Goal: Transaction & Acquisition: Purchase product/service

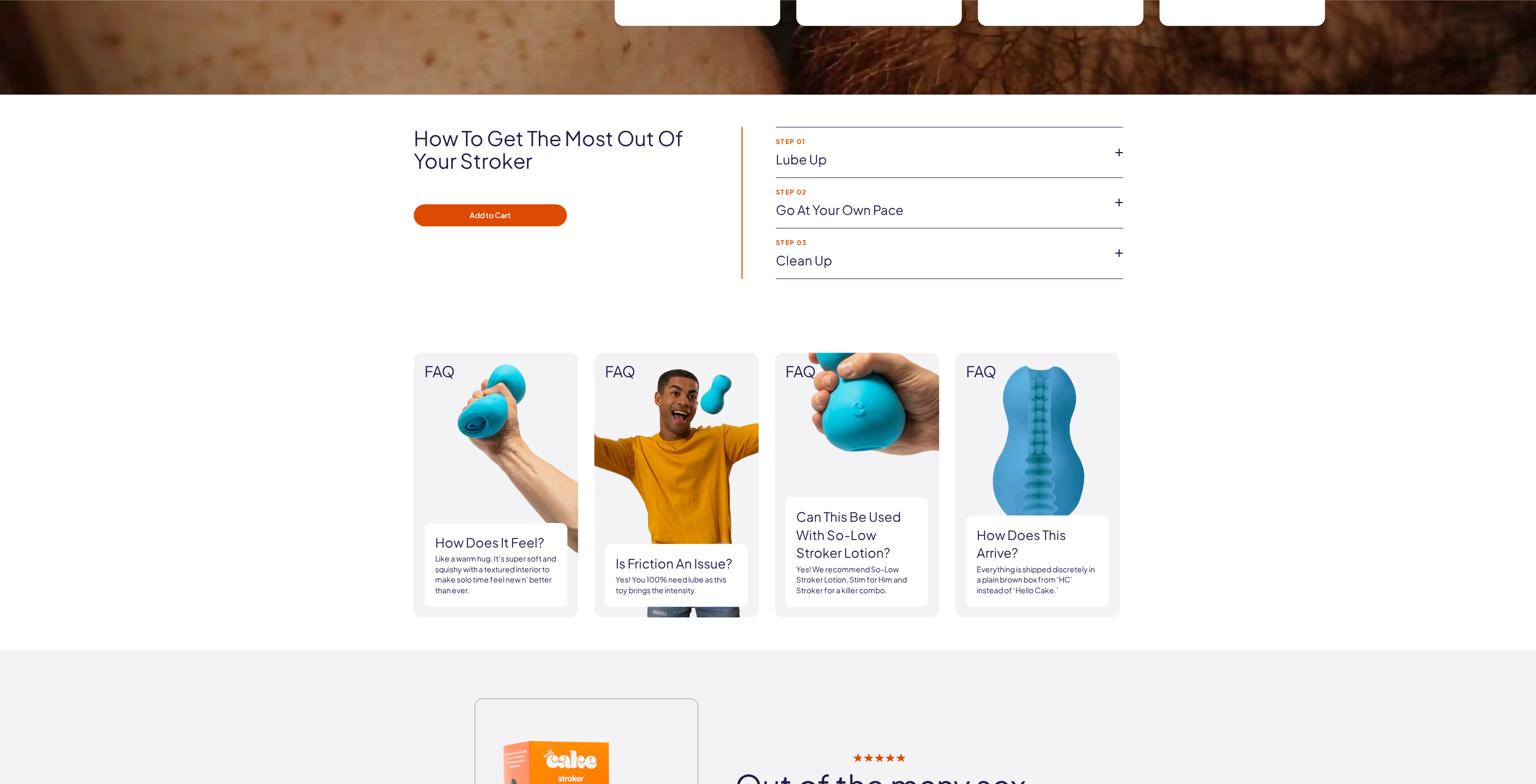
scroll to position [691, 0]
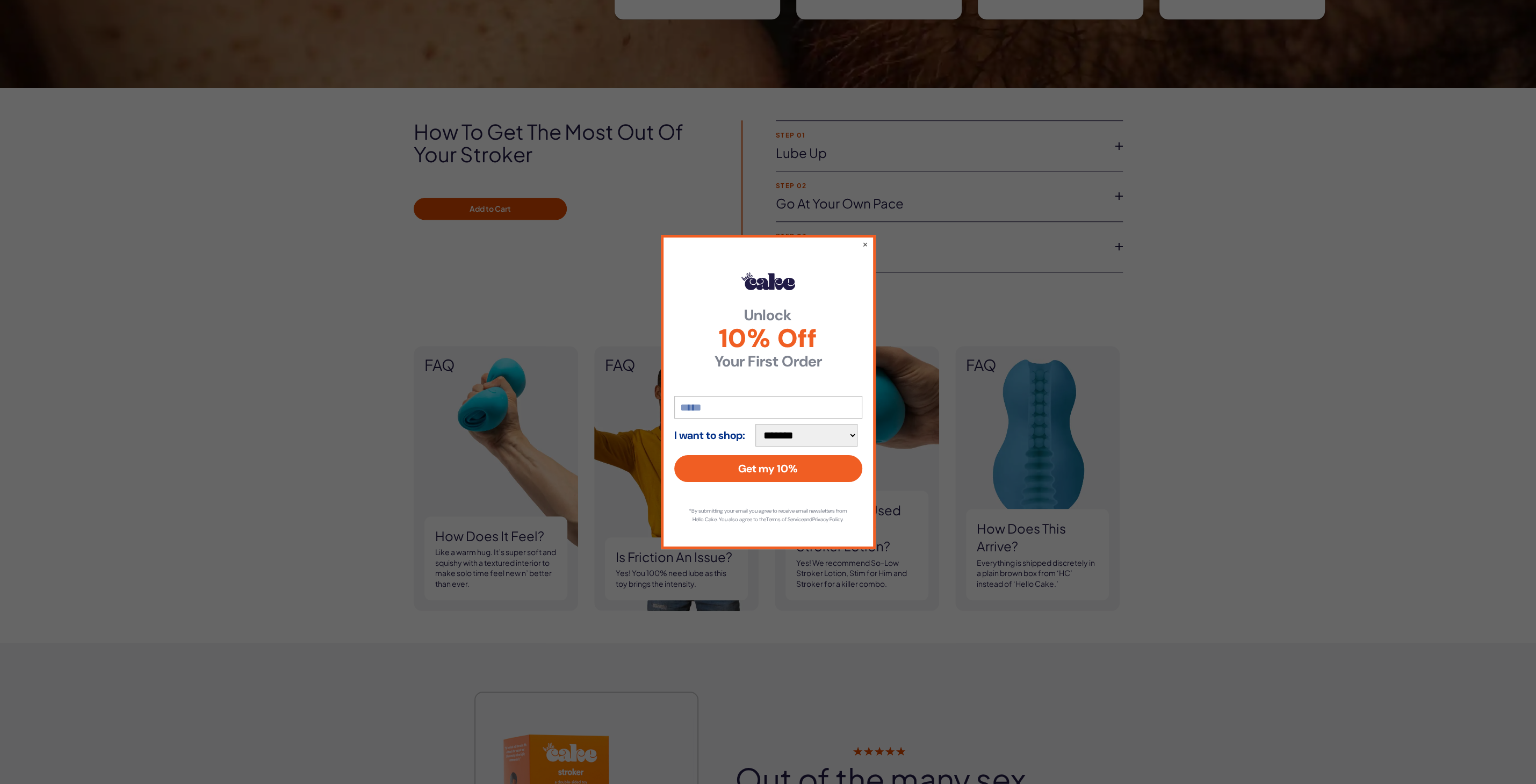
drag, startPoint x: 877, startPoint y: 236, endPoint x: 880, endPoint y: 241, distance: 5.8
click at [878, 238] on div "**********" at bounding box center [768, 392] width 1536 height 784
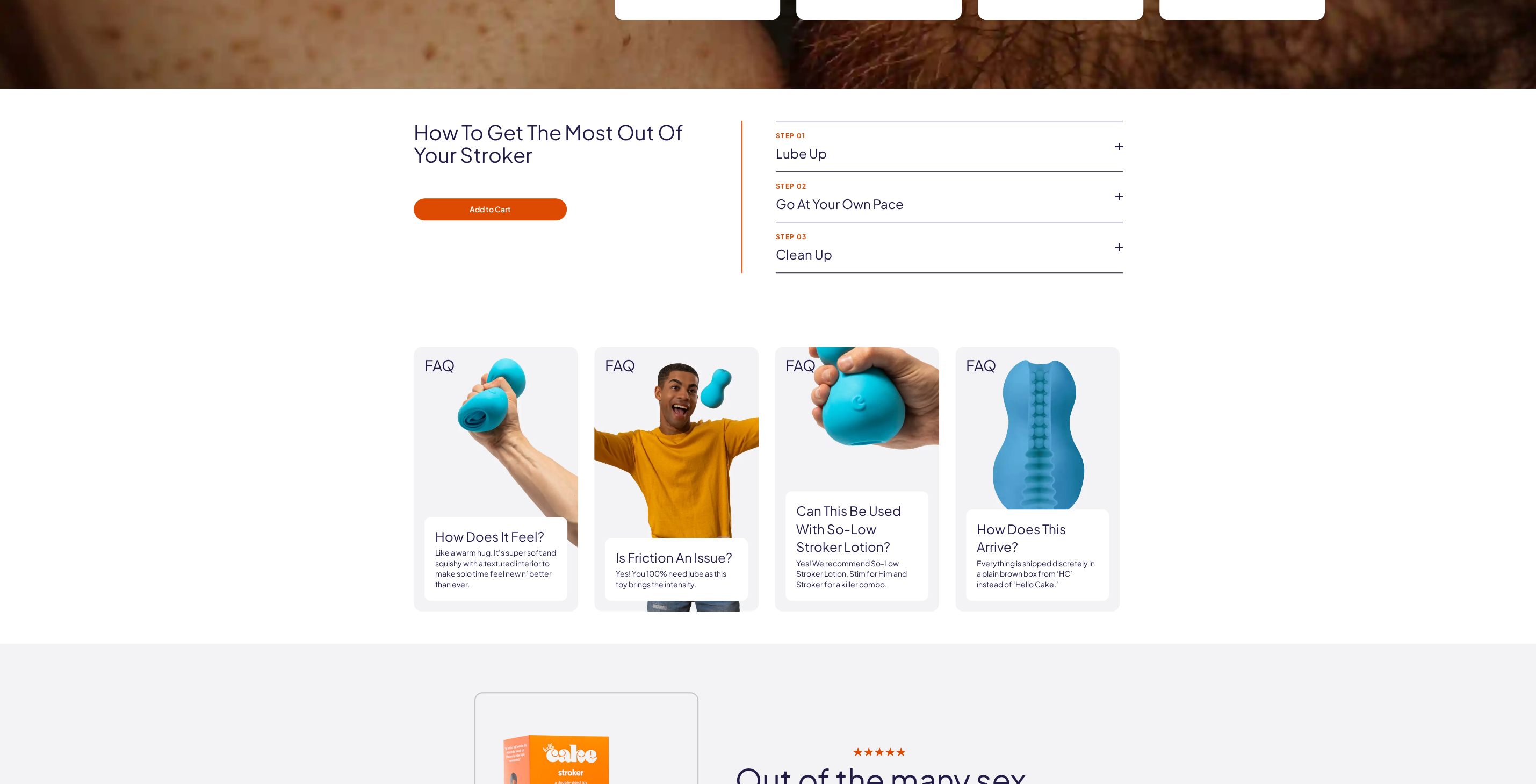
scroll to position [576, 0]
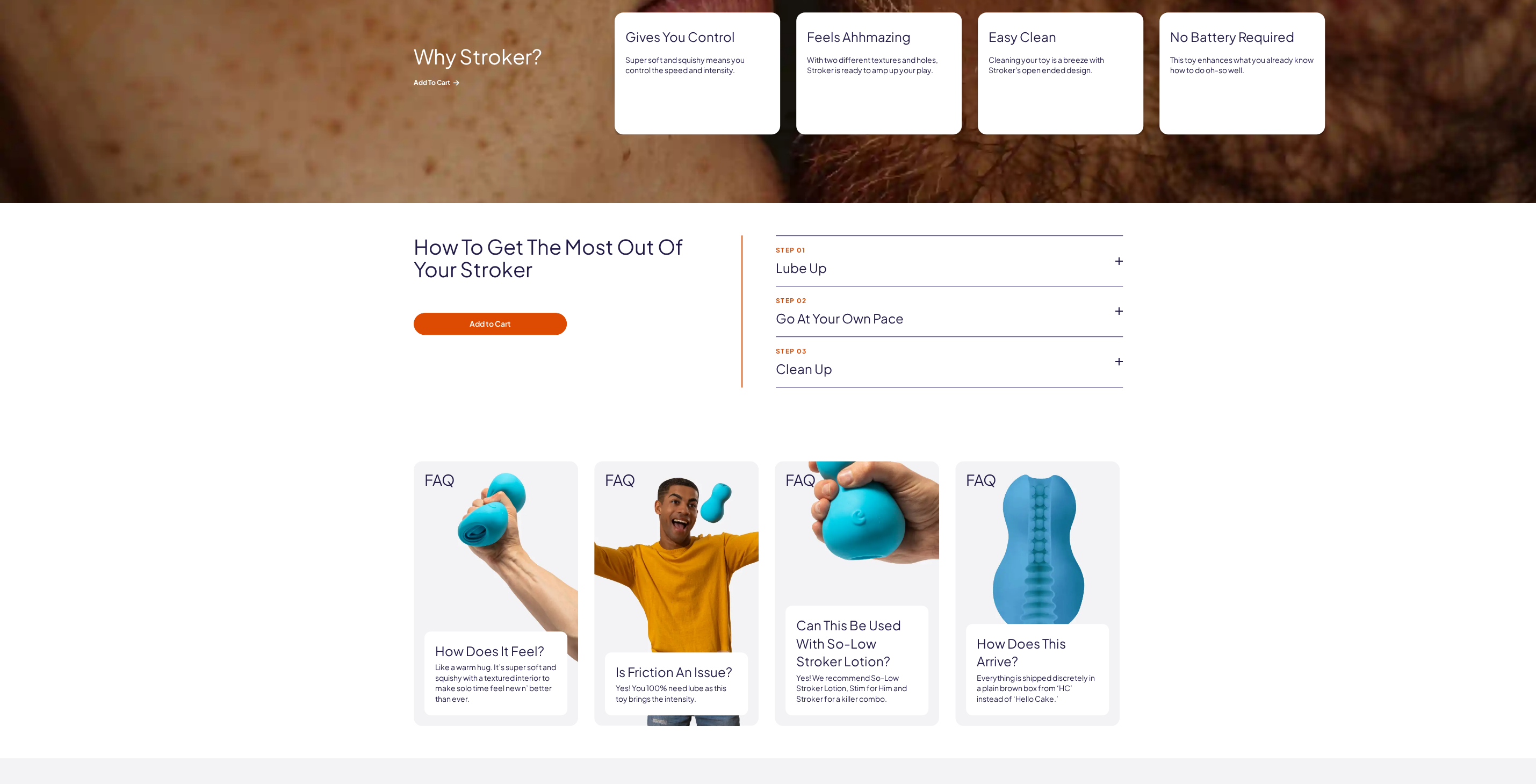
click at [1013, 366] on link "Clean up" at bounding box center [941, 369] width 330 height 18
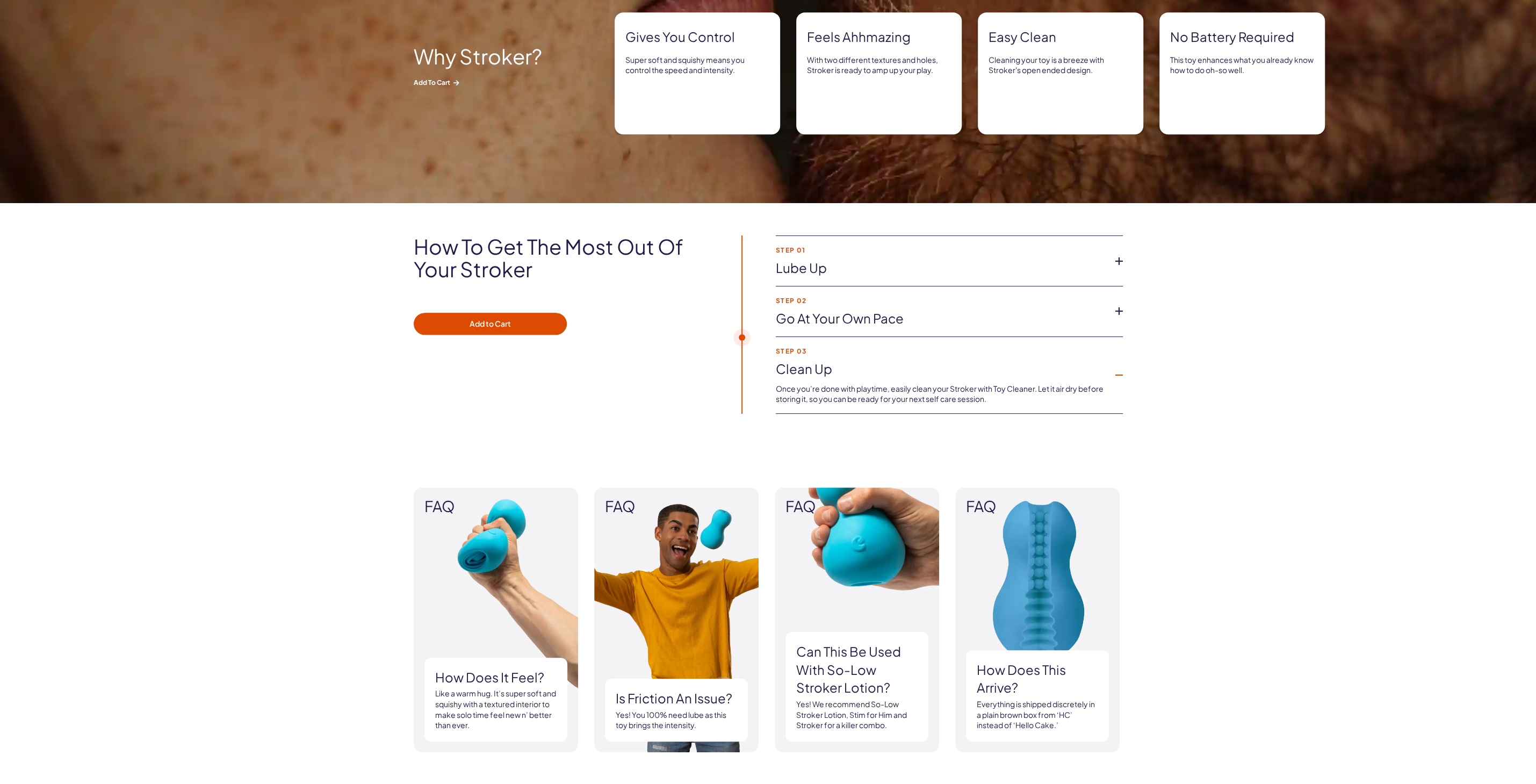
click at [1035, 365] on link "Clean up" at bounding box center [941, 369] width 330 height 18
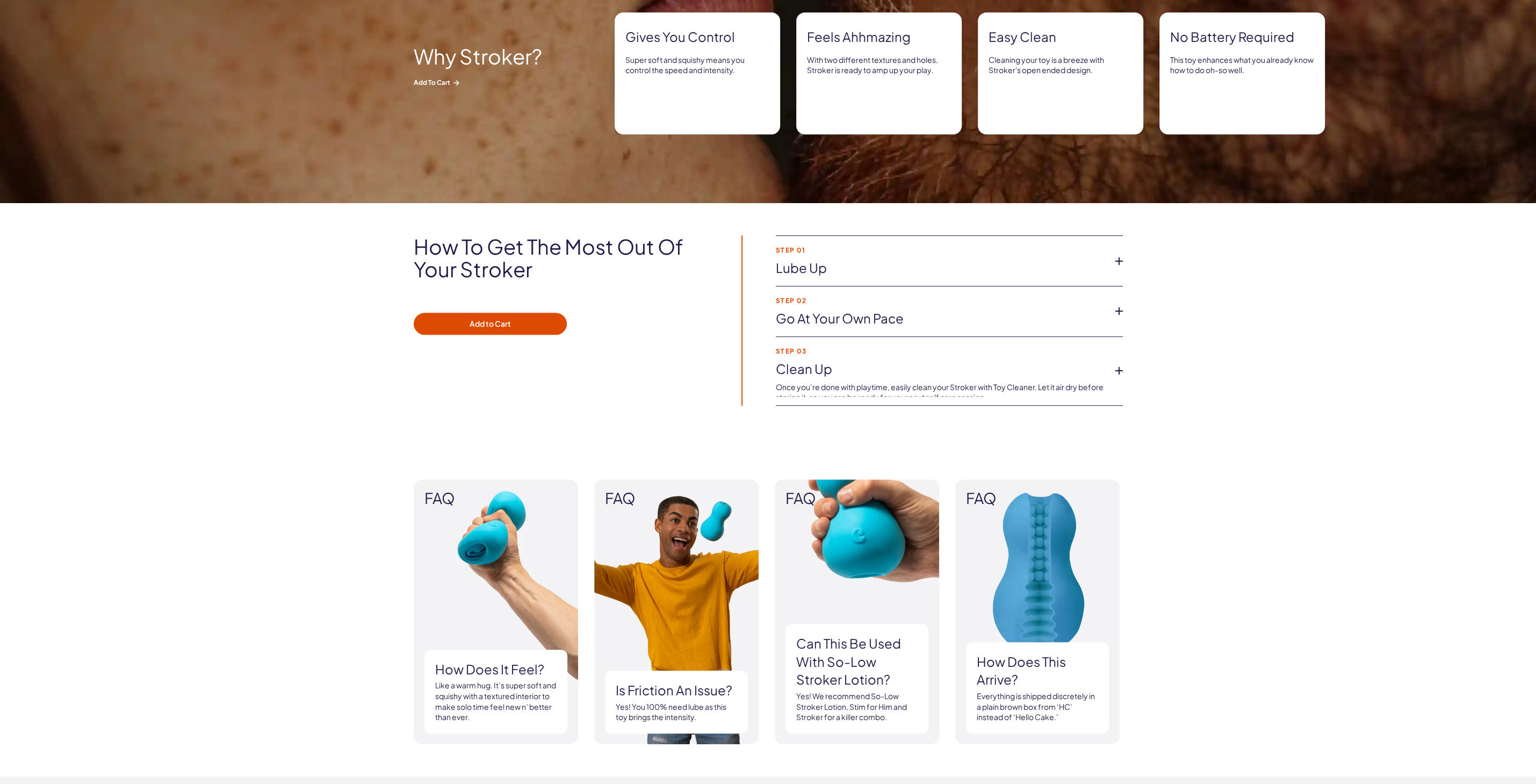
click at [1043, 323] on link "Go at your own pace" at bounding box center [941, 318] width 330 height 18
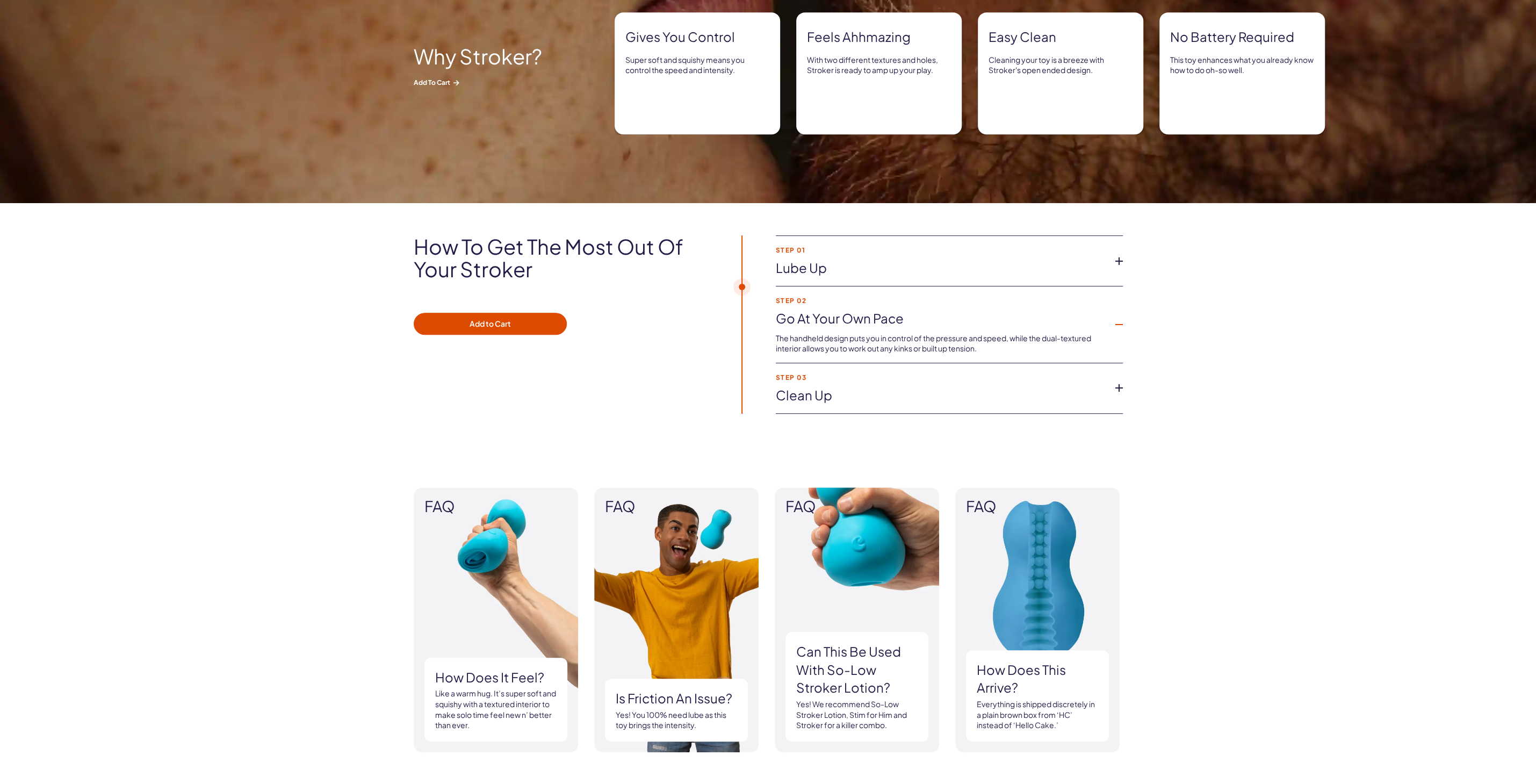
click at [1059, 316] on link "Go at your own pace" at bounding box center [941, 318] width 330 height 18
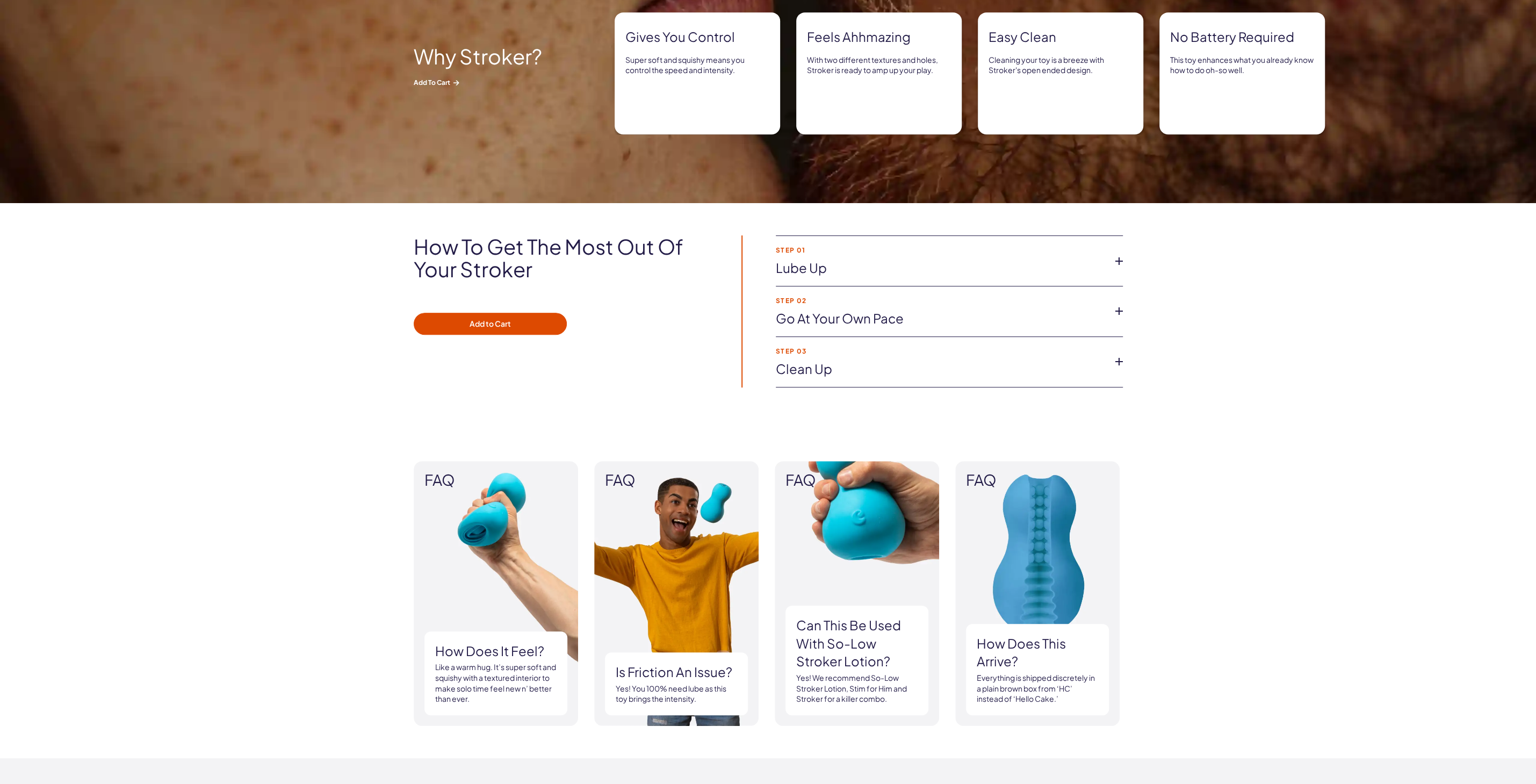
click at [1060, 272] on link "Lube up" at bounding box center [941, 268] width 330 height 18
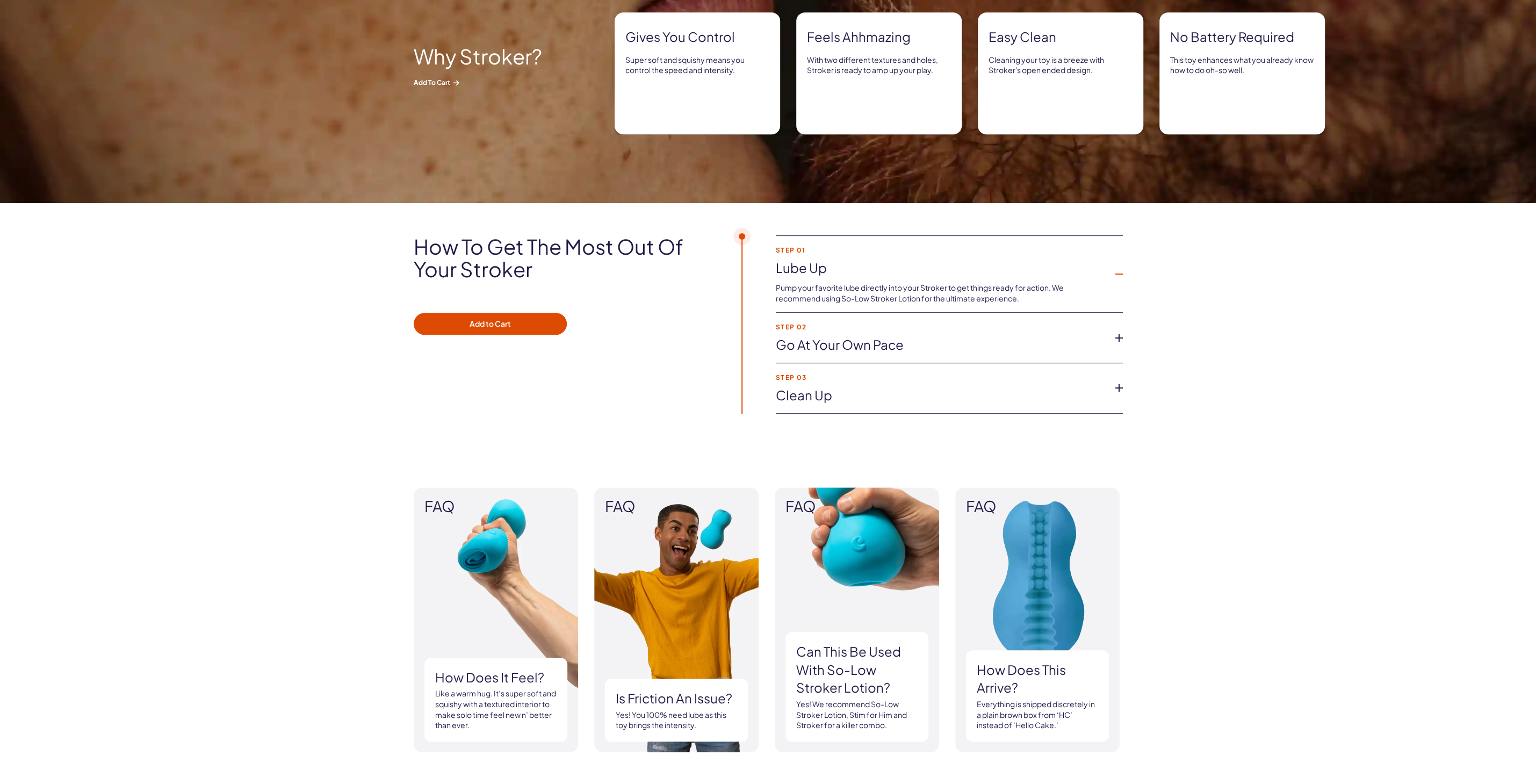
click at [1080, 271] on link "Lube up" at bounding box center [941, 268] width 330 height 18
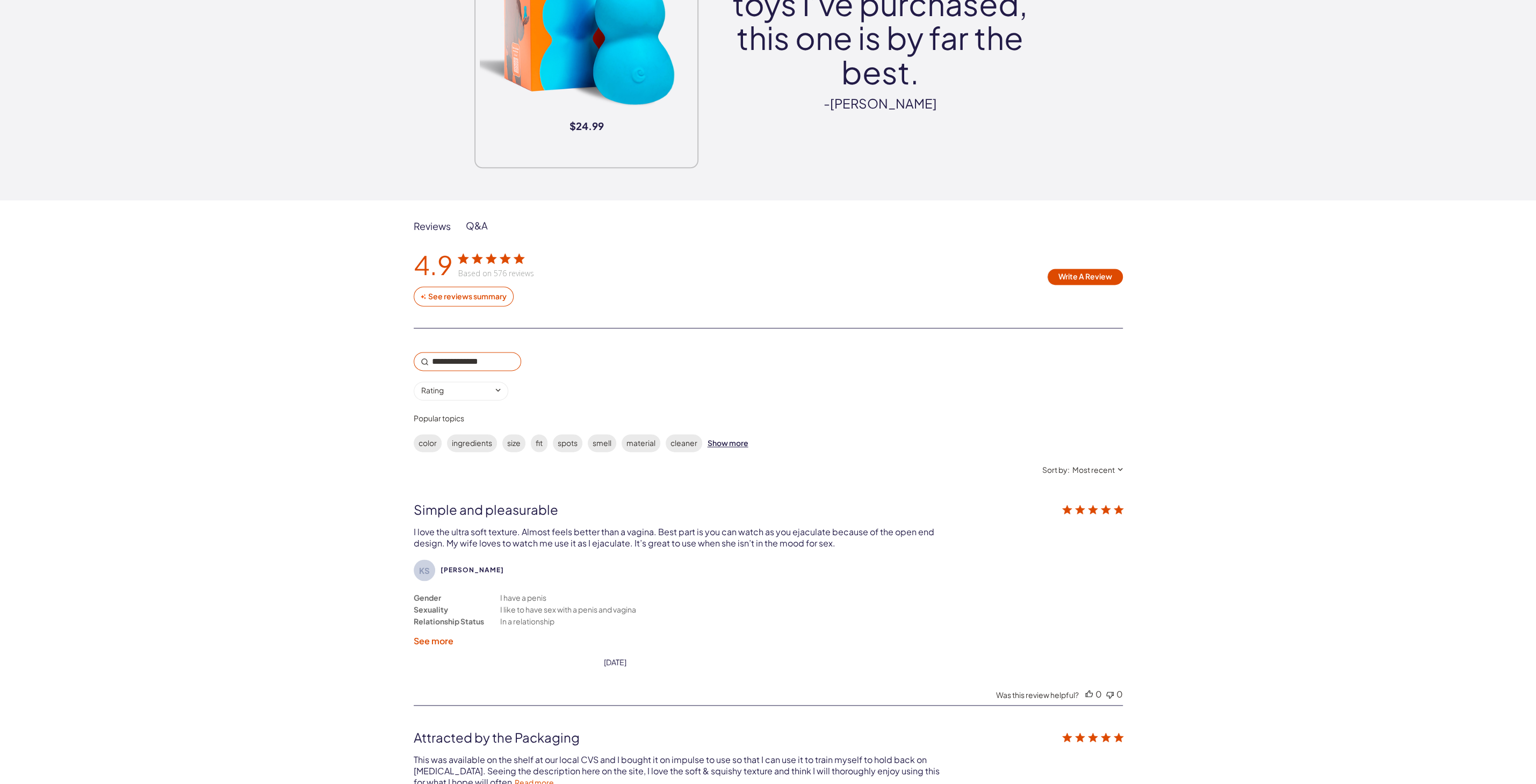
scroll to position [0, 0]
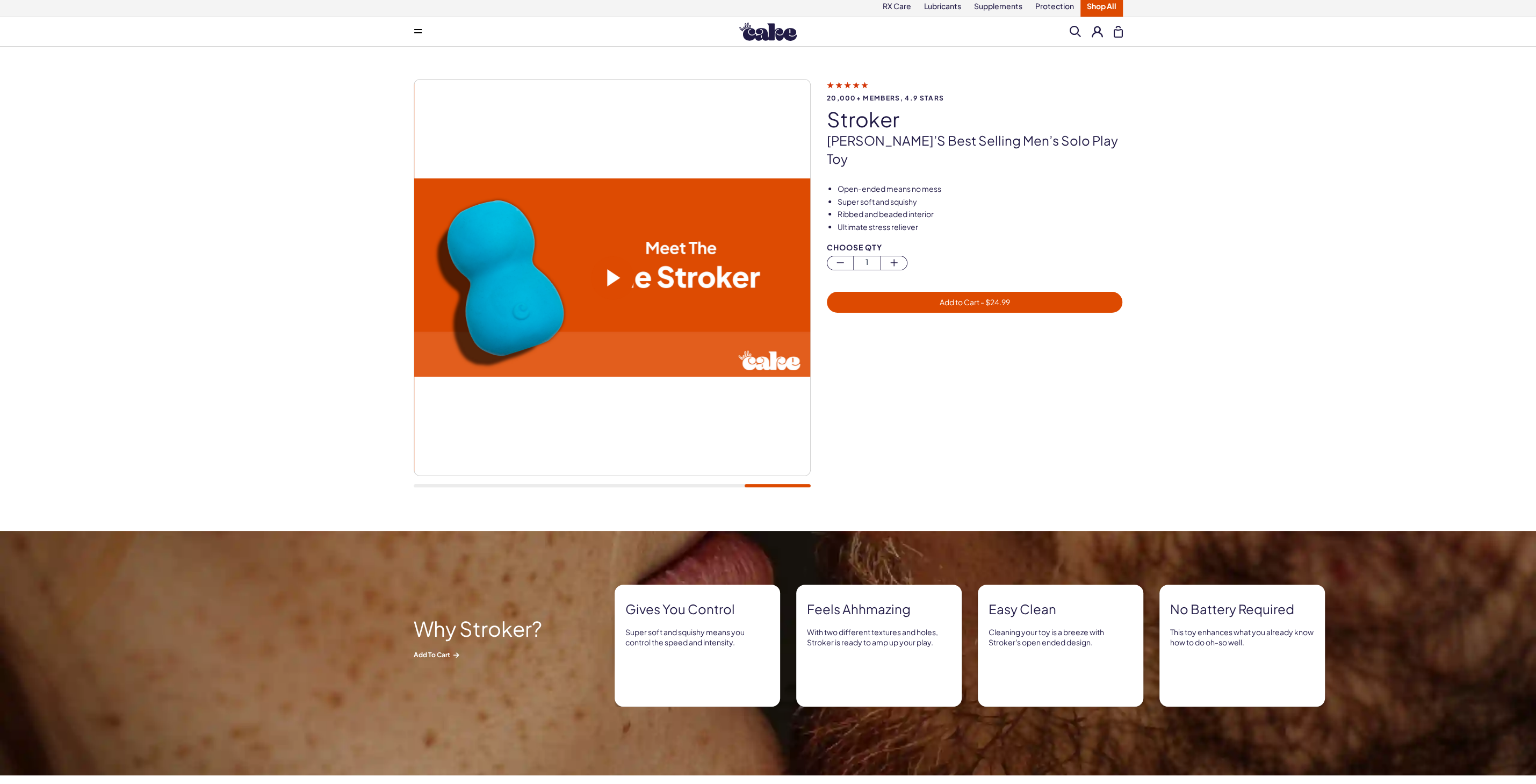
drag, startPoint x: 754, startPoint y: 279, endPoint x: 603, endPoint y: -51, distance: 362.9
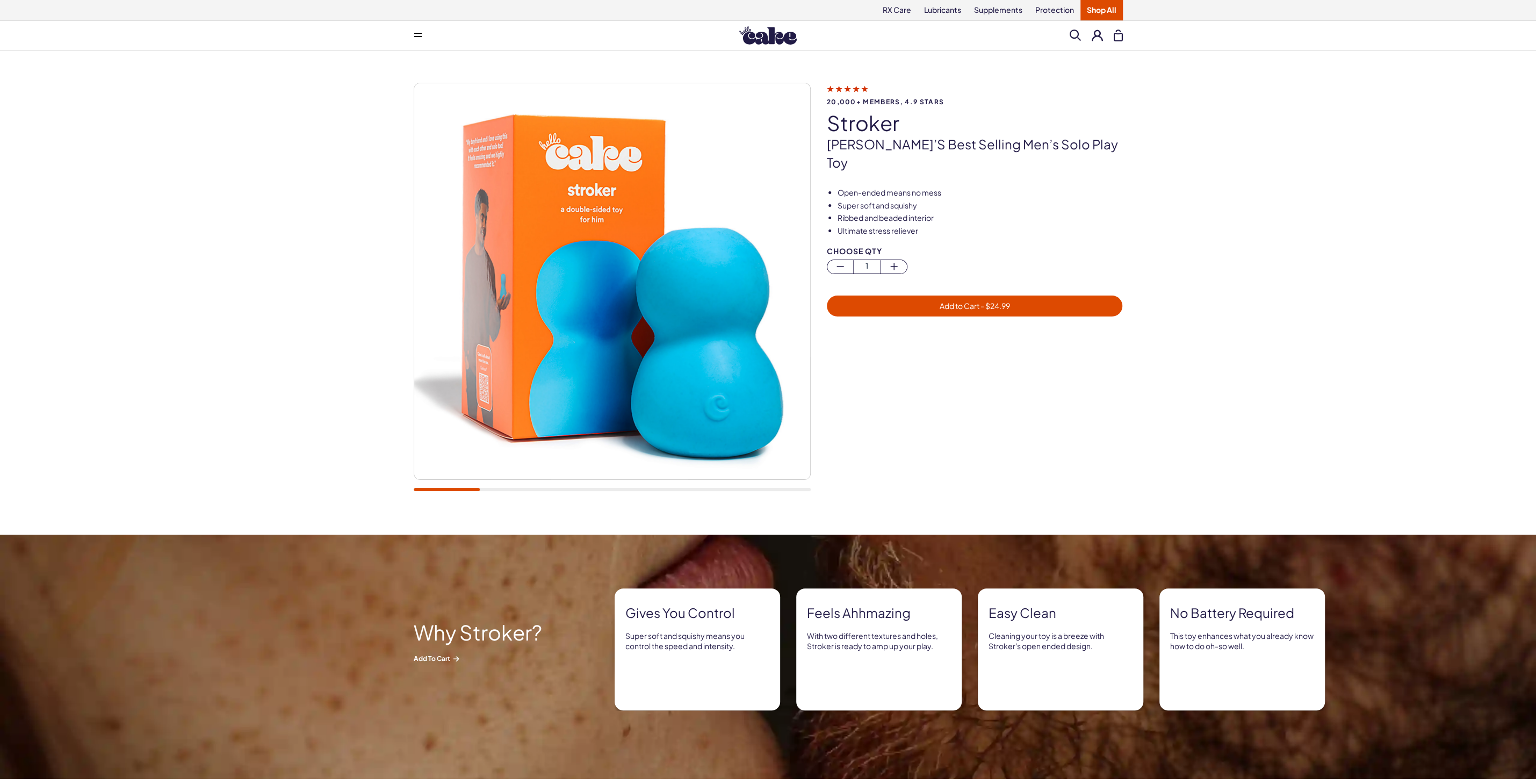
drag, startPoint x: 1107, startPoint y: 171, endPoint x: 1101, endPoint y: -19, distance: 190.1
click at [951, 13] on link "Lubricants" at bounding box center [942, 10] width 50 height 21
